Goal: Task Accomplishment & Management: Use online tool/utility

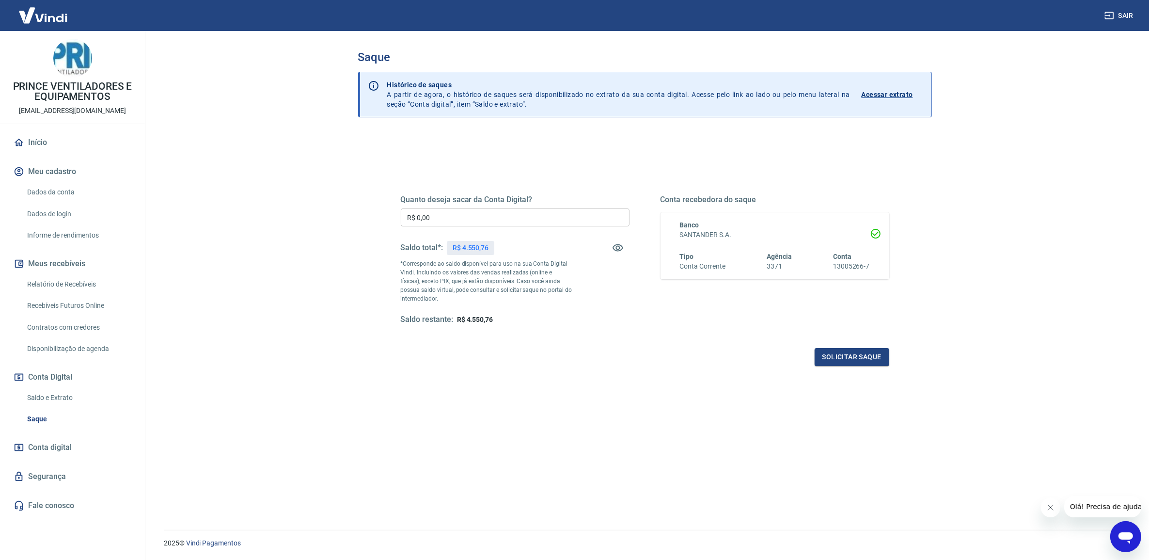
click at [459, 223] on input "R$ 0,00" at bounding box center [515, 217] width 229 height 18
type input "R$ 4.550,76"
click at [852, 362] on button "Solicitar saque" at bounding box center [852, 357] width 75 height 18
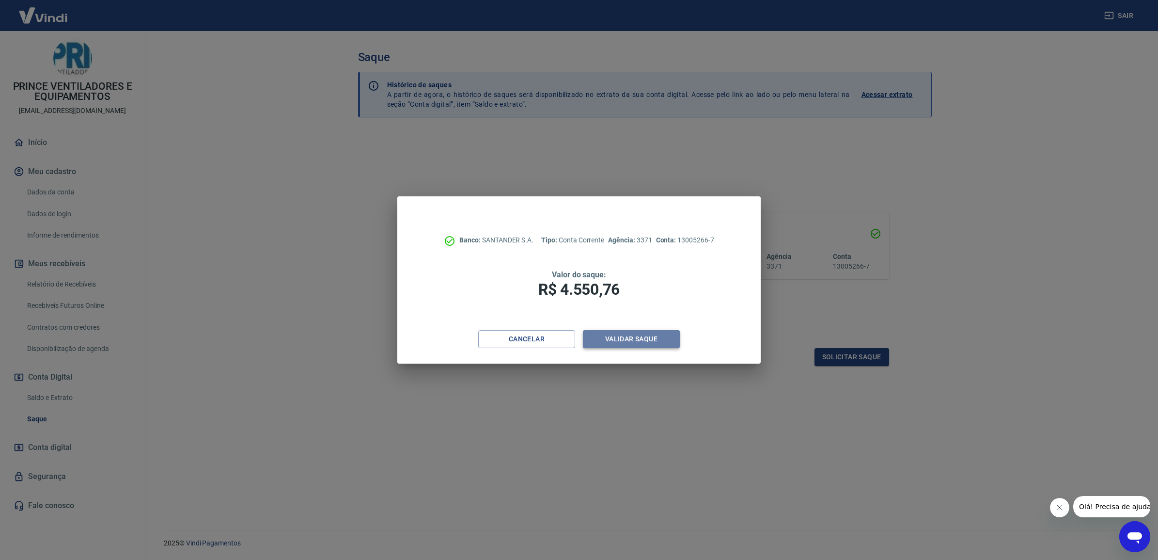
click at [665, 334] on button "Validar saque" at bounding box center [631, 339] width 97 height 18
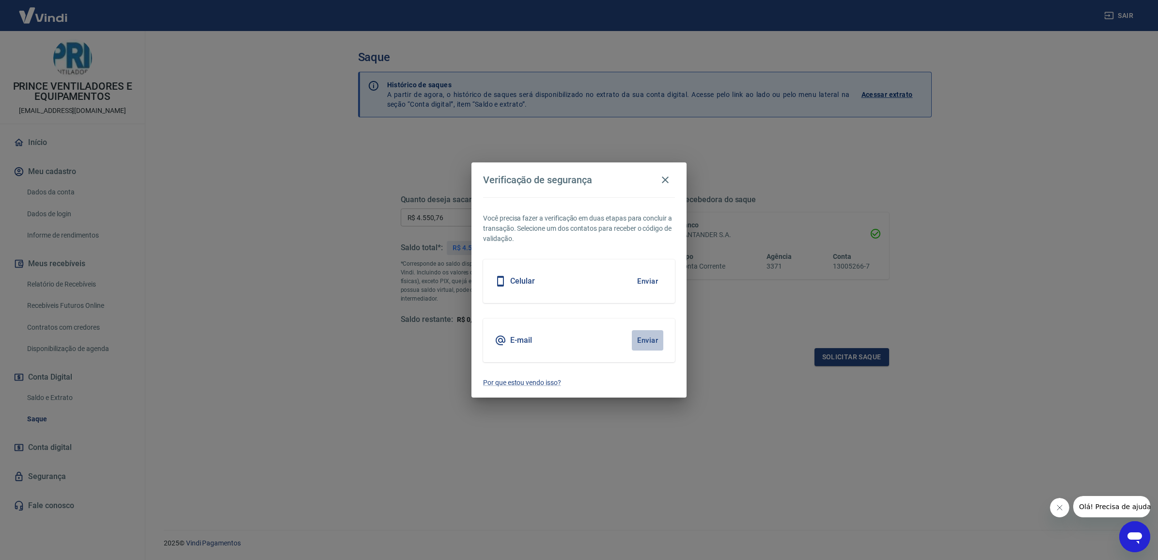
click at [650, 333] on button "Enviar" at bounding box center [648, 340] width 32 height 20
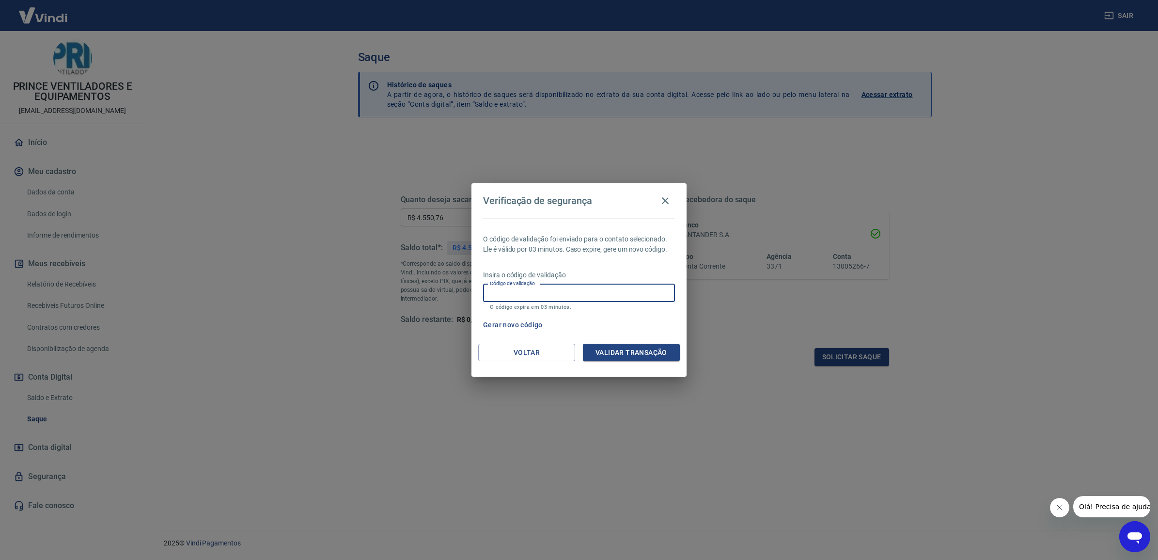
click at [543, 295] on input "Código de validação" at bounding box center [579, 293] width 192 height 18
paste input "442735"
type input "442735"
click at [625, 349] on button "Validar transação" at bounding box center [631, 353] width 97 height 18
